Goal: Information Seeking & Learning: Understand process/instructions

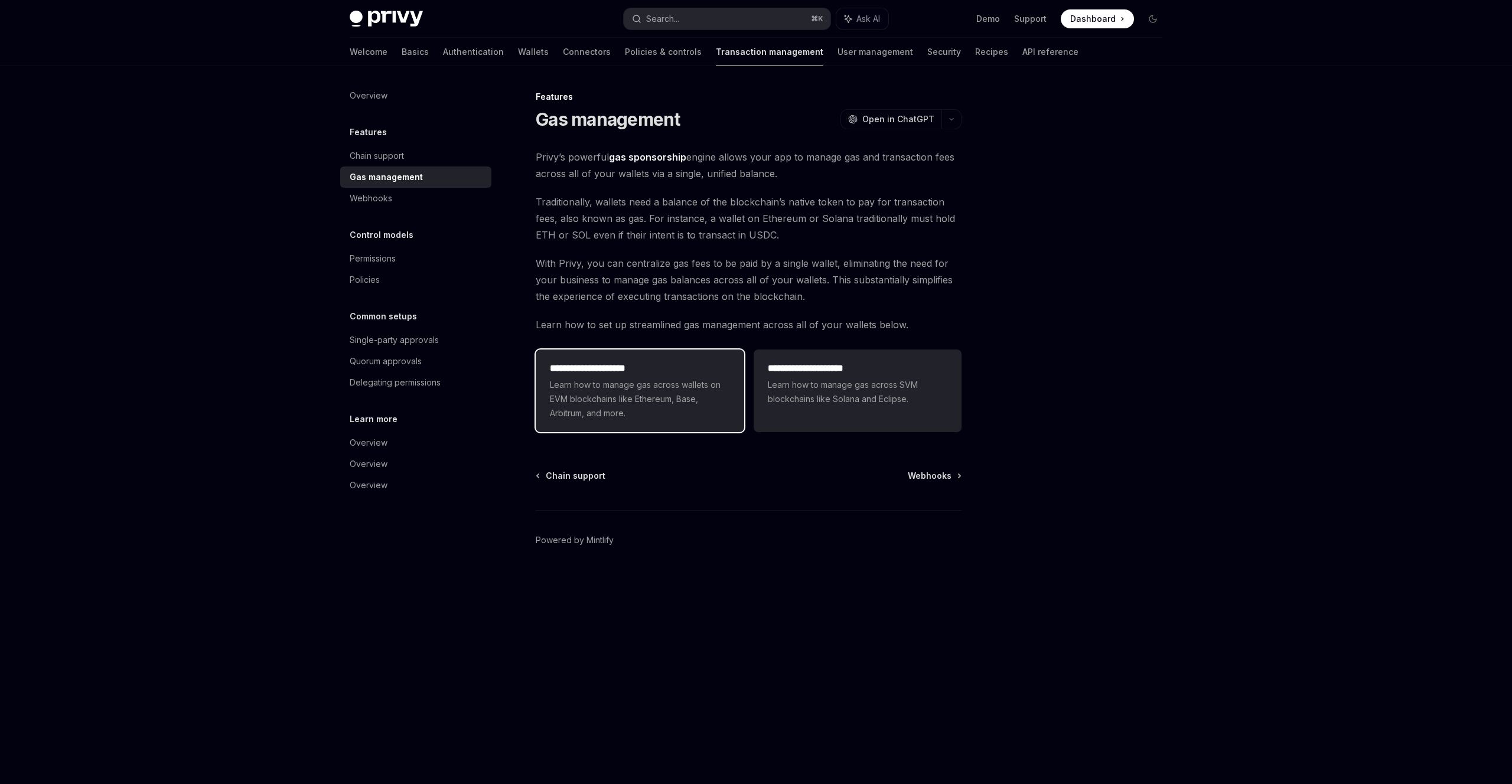
click at [673, 409] on span "Learn how to manage gas across wallets on EVM blockchains like Ethereum, Base, …" at bounding box center [639, 399] width 180 height 43
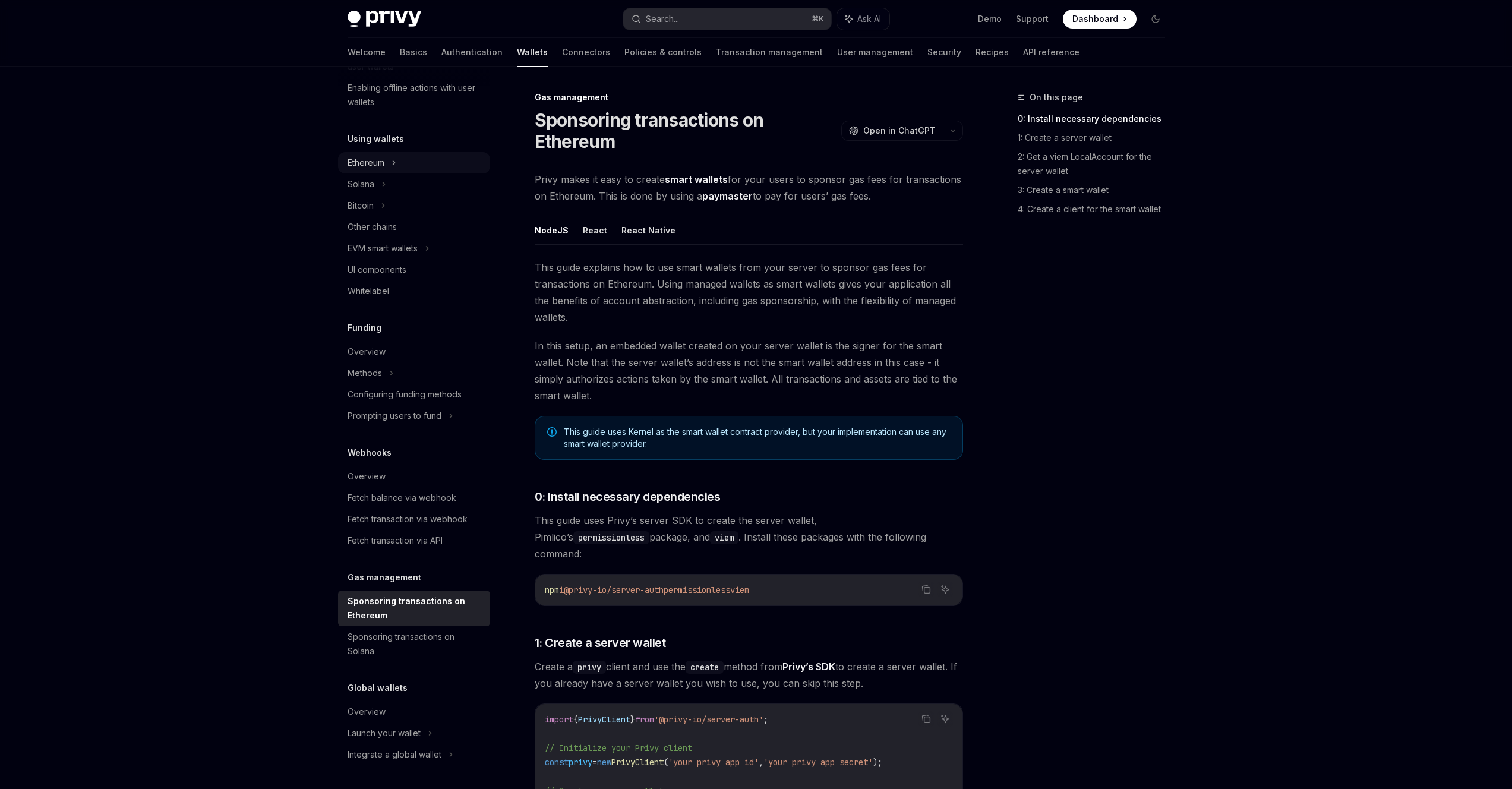
click at [398, 159] on div "Ethereum" at bounding box center [414, 163] width 152 height 21
type textarea "*"
